Goal: Task Accomplishment & Management: Use online tool/utility

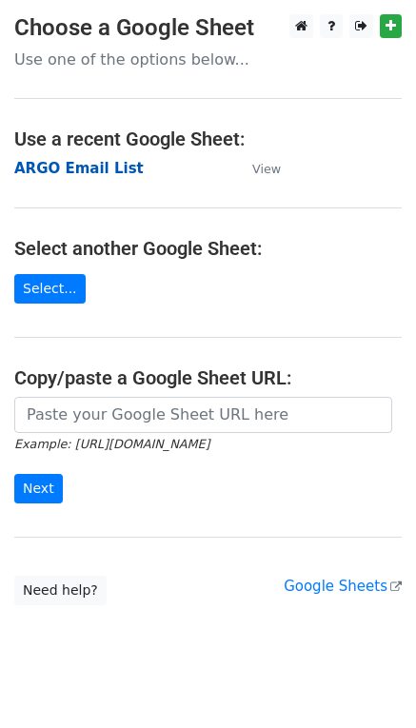
click at [52, 170] on strong "ARGO Email List" at bounding box center [78, 168] width 129 height 17
click at [57, 169] on strong "ARGO Email List" at bounding box center [78, 168] width 129 height 17
click at [98, 169] on strong "ARGO Email List" at bounding box center [78, 168] width 129 height 17
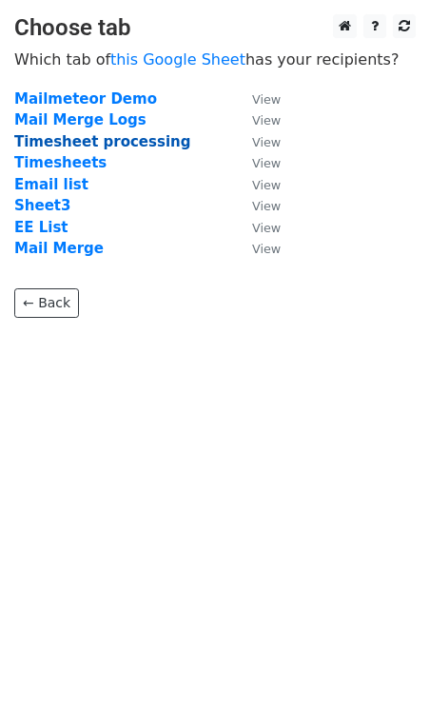
click at [91, 145] on strong "Timesheet processing" at bounding box center [102, 141] width 176 height 17
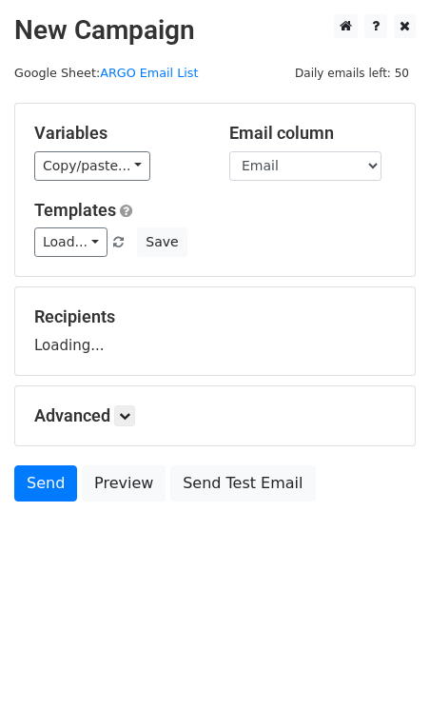
click at [92, 146] on div "Variables Copy/paste... {{Full Name}} {{First Name}} {{Email}} {{WK1}} {{WK2}} …" at bounding box center [117, 152] width 195 height 58
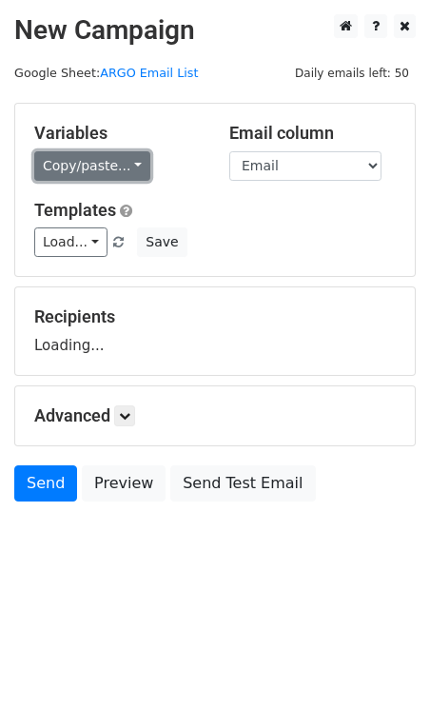
click at [122, 156] on link "Copy/paste..." at bounding box center [92, 165] width 116 height 29
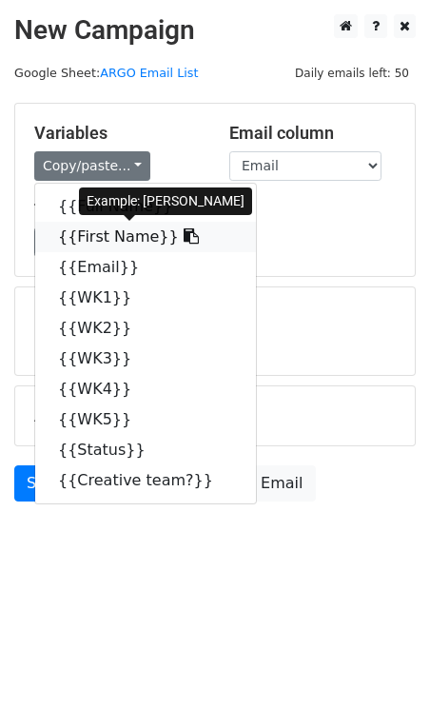
click at [114, 236] on link "{{First Name}}" at bounding box center [145, 237] width 221 height 30
